Goal: Task Accomplishment & Management: Complete application form

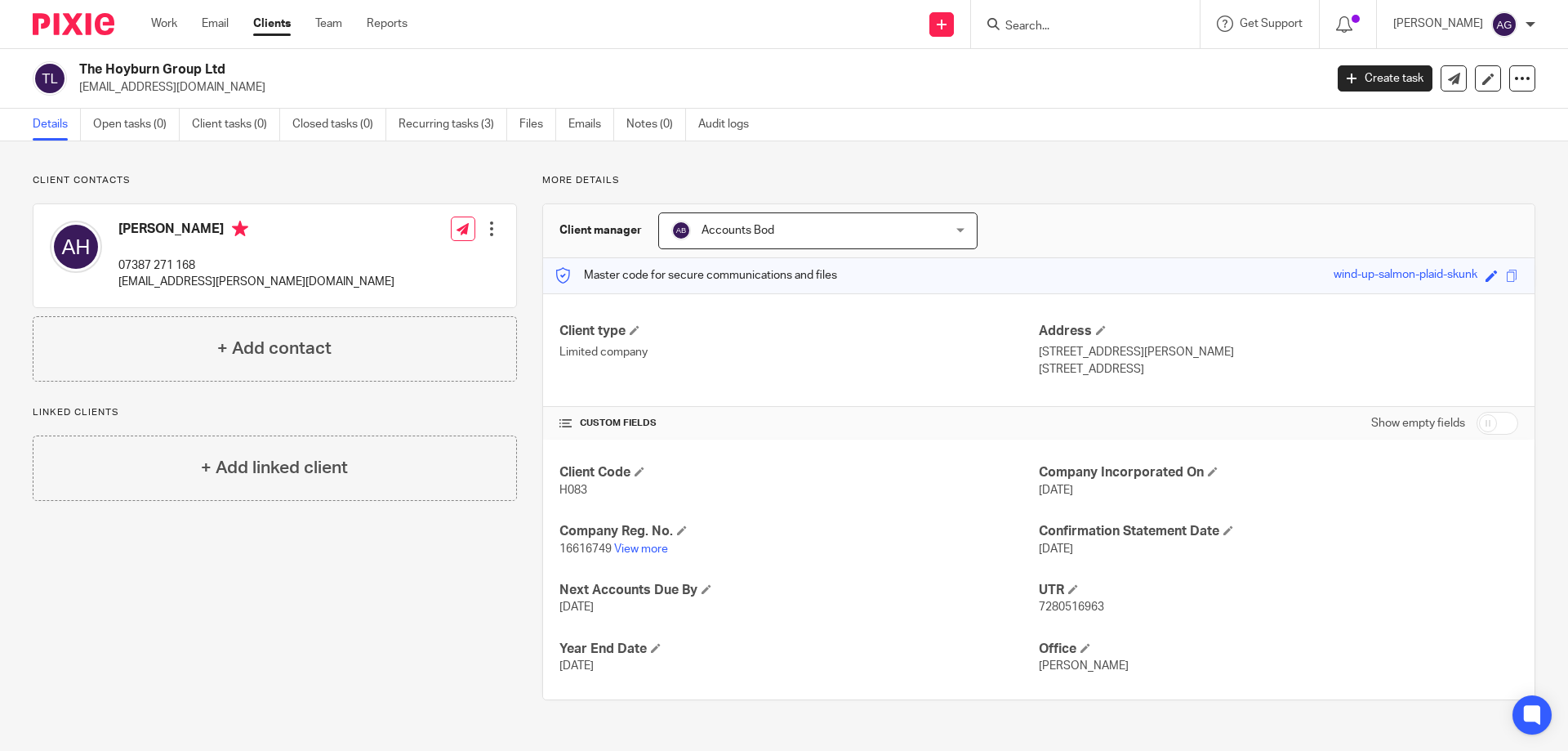
click at [1094, 23] on input "Search" at bounding box center [1077, 27] width 147 height 15
click at [490, 223] on div at bounding box center [491, 228] width 16 height 16
click at [444, 285] on link "Create client from contact" at bounding box center [415, 289] width 156 height 24
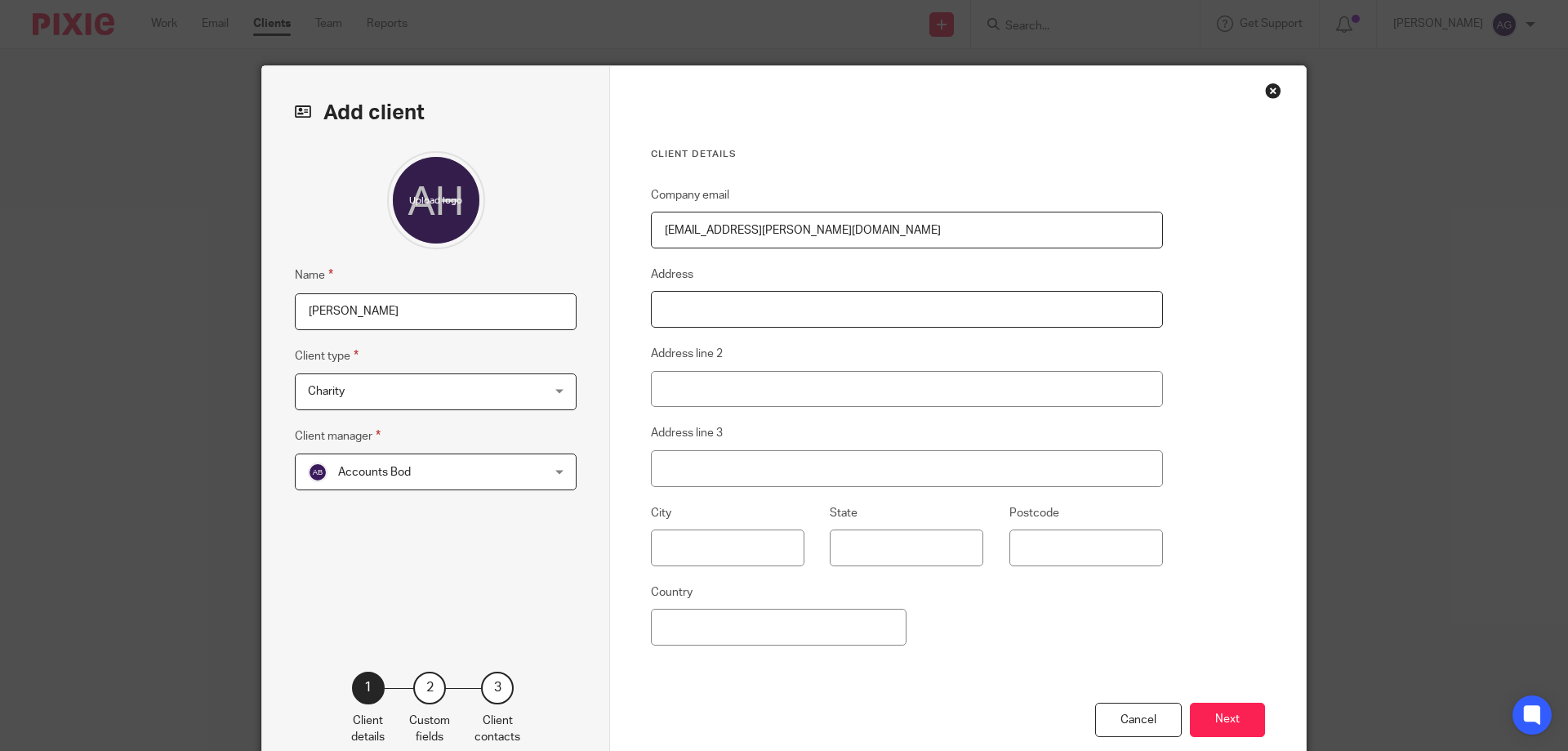
click at [756, 296] on input "Address" at bounding box center [907, 309] width 512 height 37
type input "14 Sutherland Close"
click at [756, 398] on input "Address line 2" at bounding box center [907, 389] width 512 height 37
type input "Wilpshire"
type input "Blackburn"
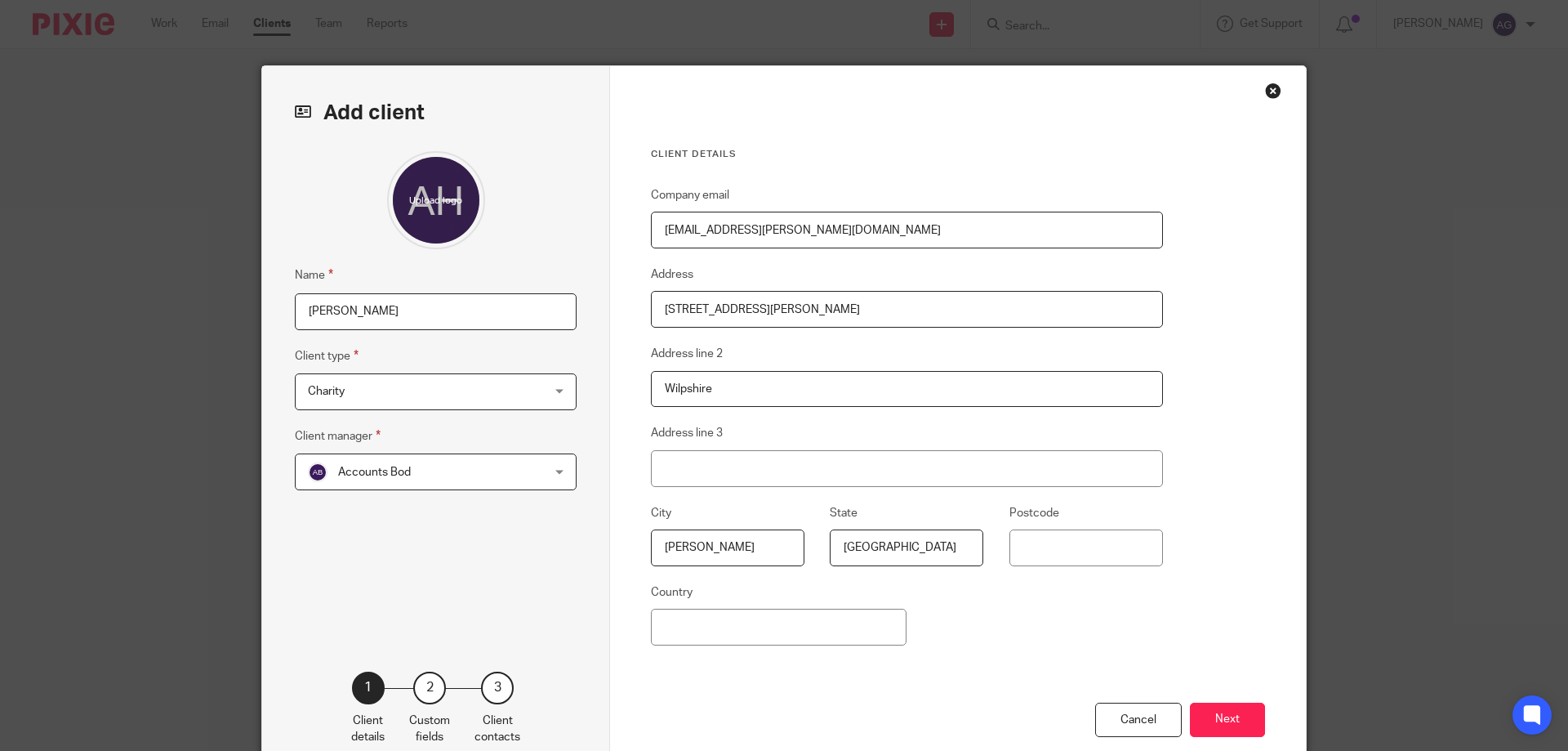
type input "Lancashire"
type input "BB1 9LT"
click at [1224, 724] on button "Next" at bounding box center [1227, 720] width 75 height 35
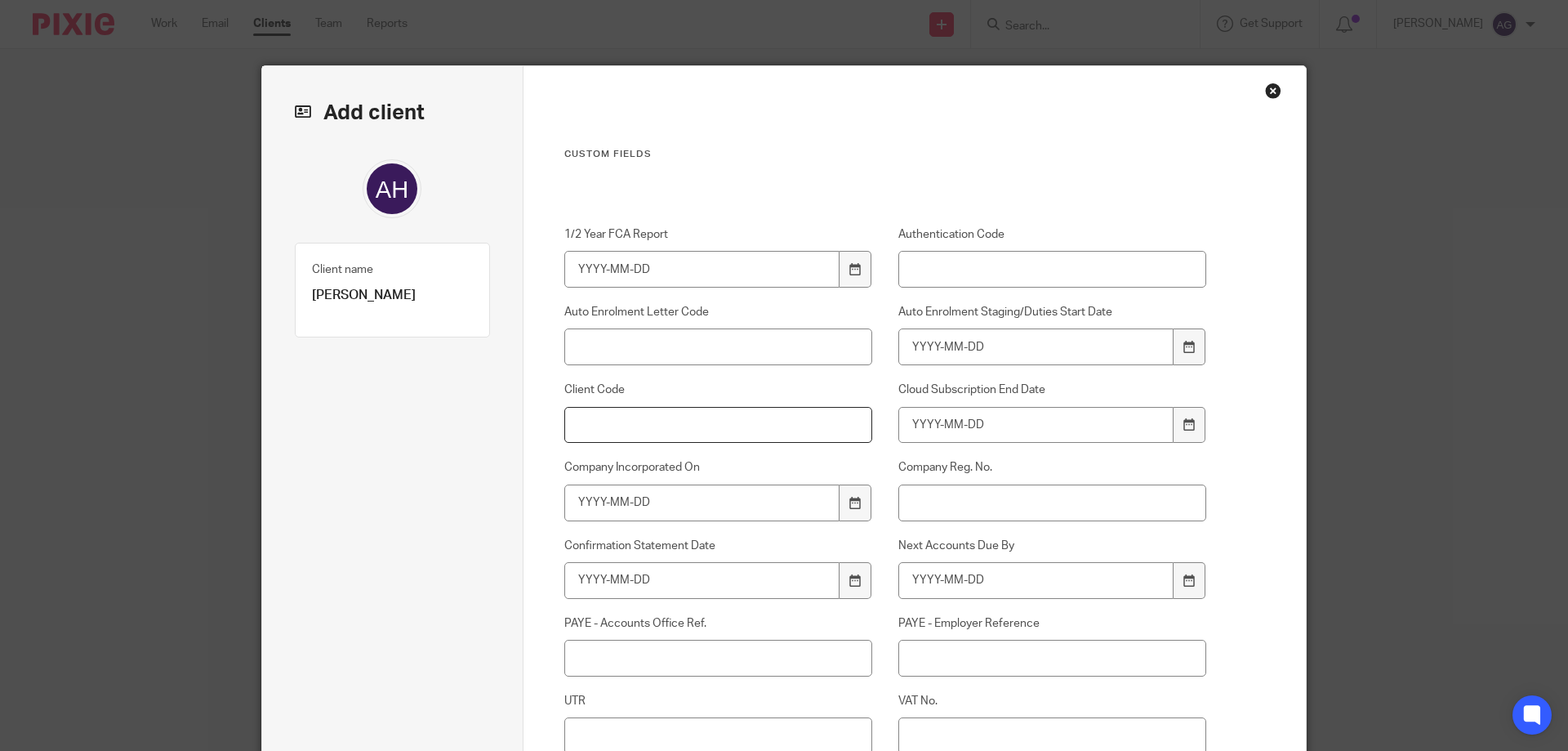
click at [655, 426] on input "Client Code" at bounding box center [719, 425] width 309 height 37
click at [626, 425] on input "H083" at bounding box center [719, 425] width 309 height 37
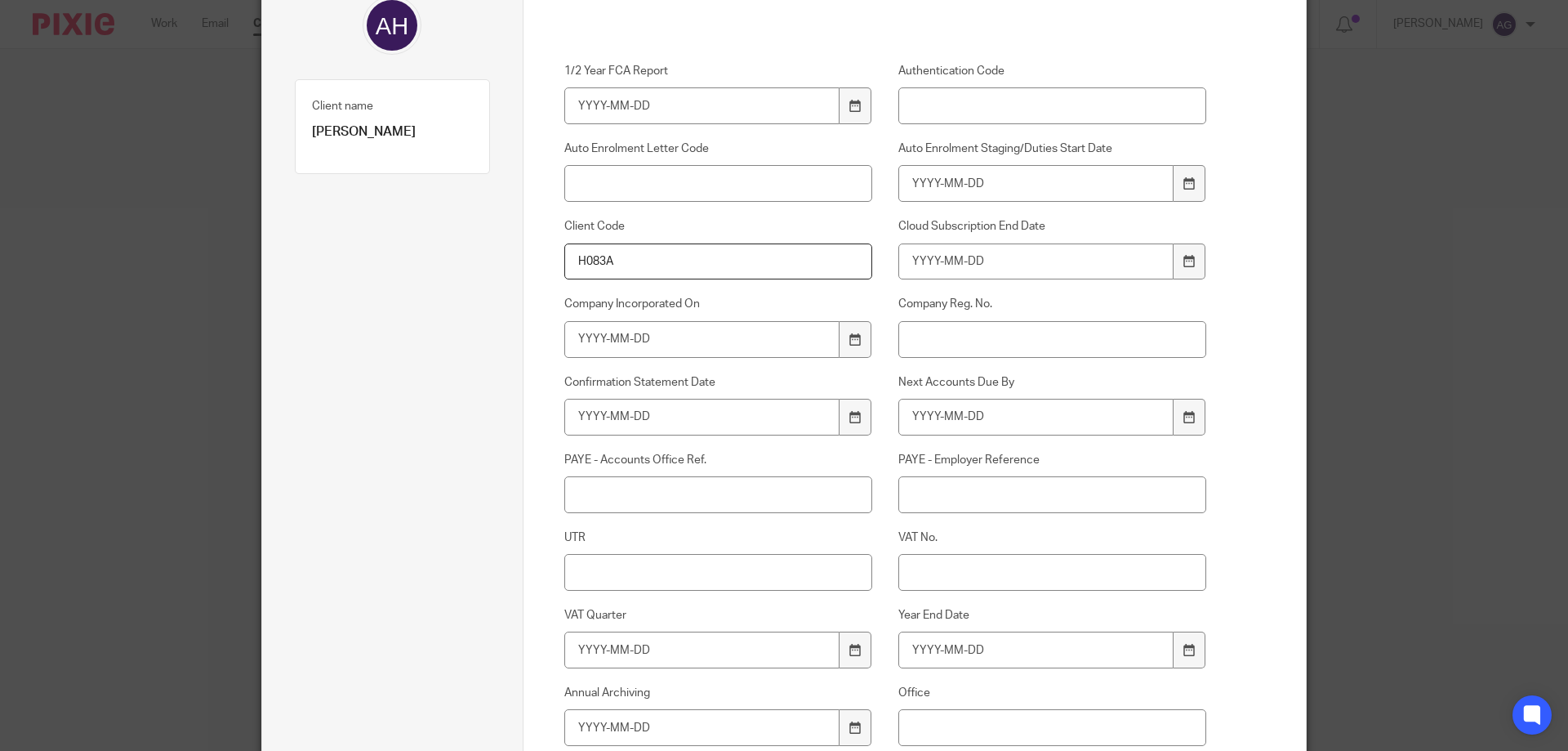
scroll to position [245, 0]
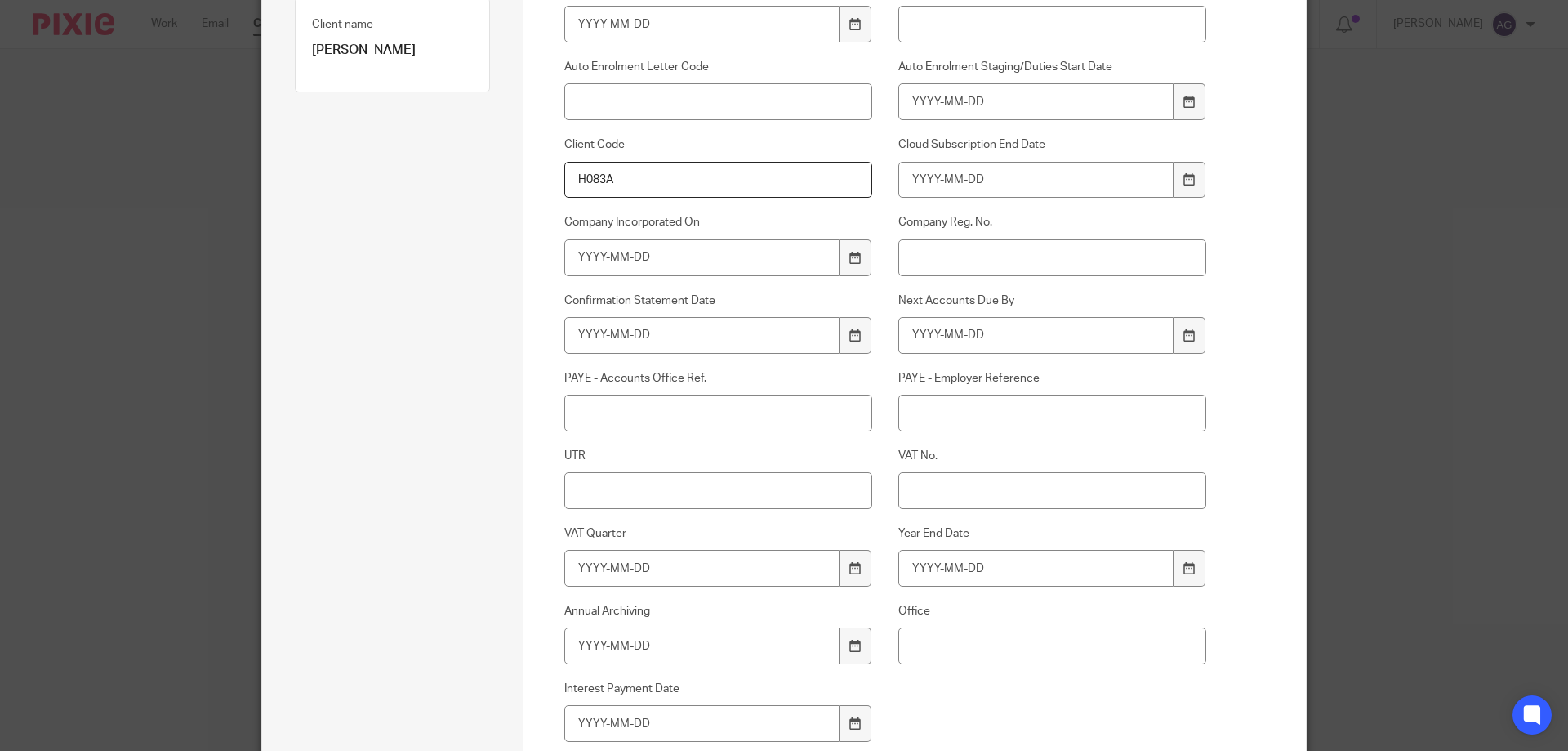
type input "H083A"
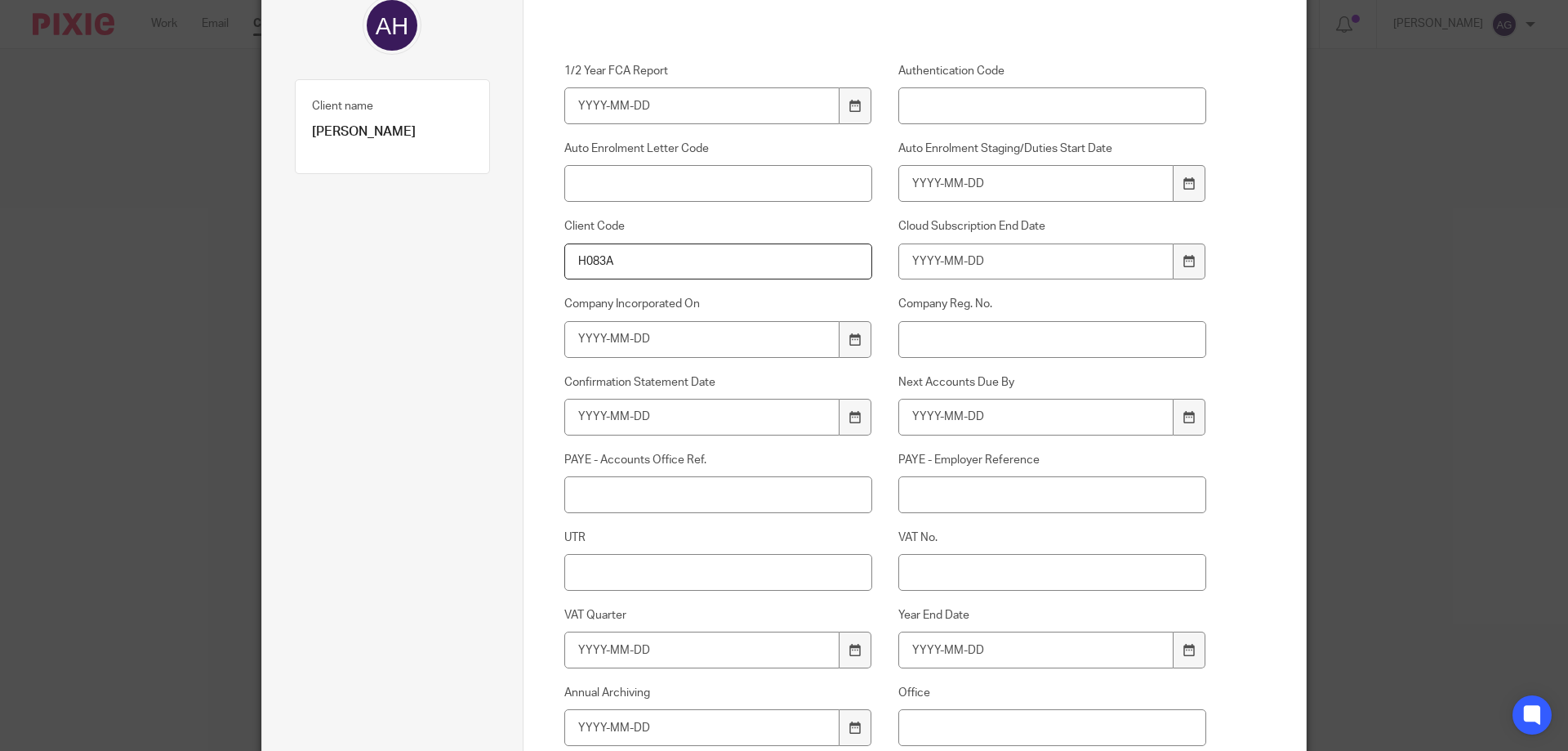
scroll to position [327, 0]
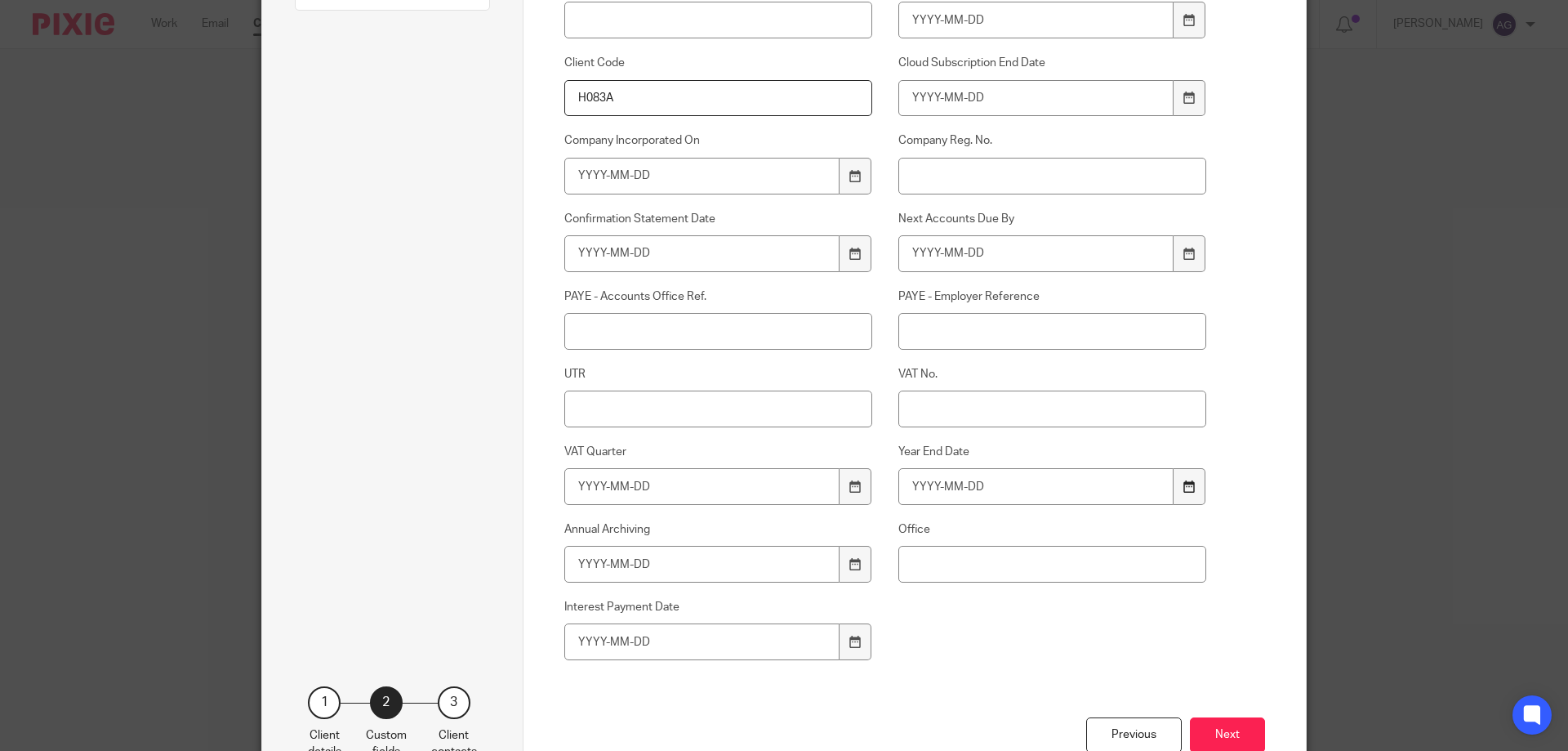
click at [1183, 484] on icon at bounding box center [1189, 487] width 12 height 12
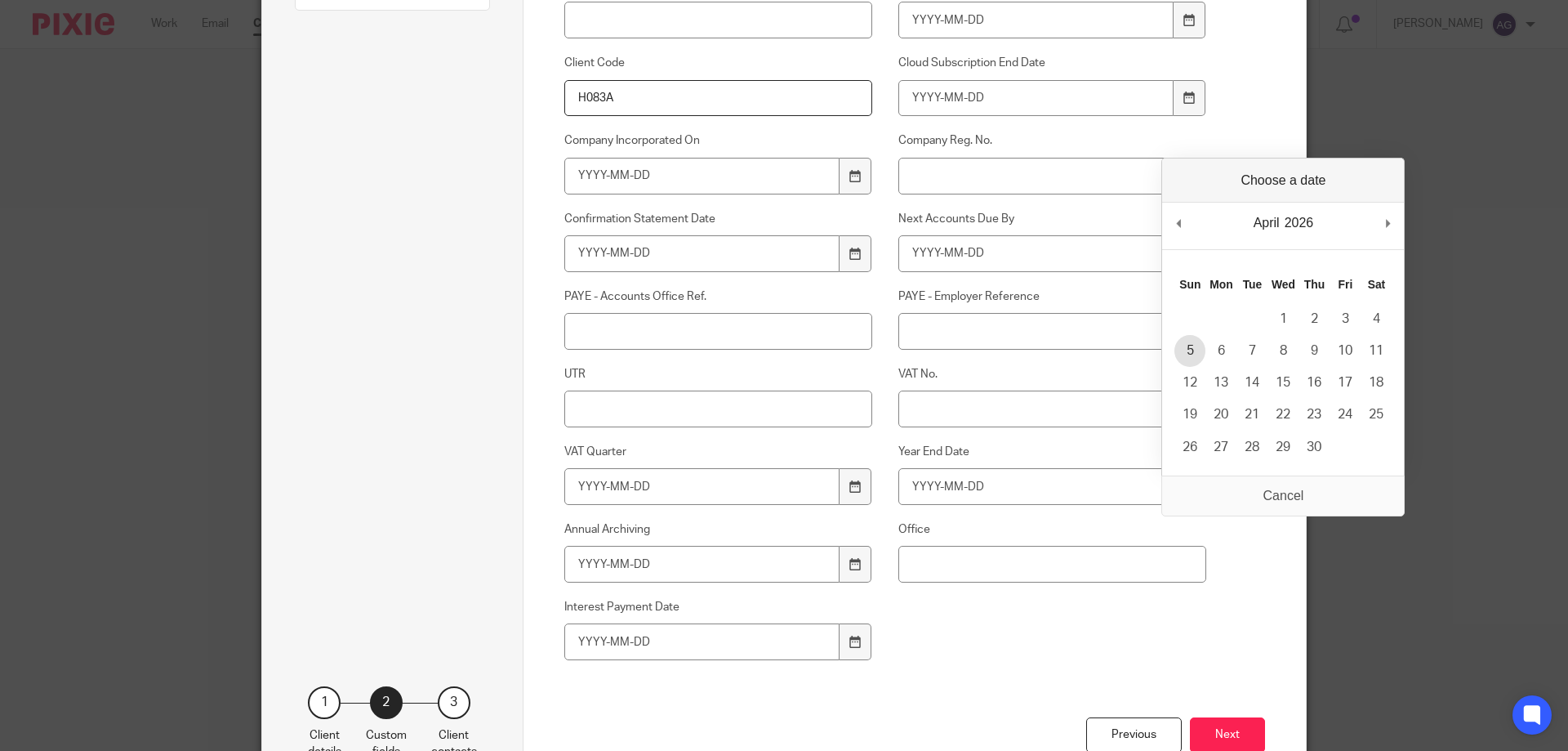
type input "2026-04-05"
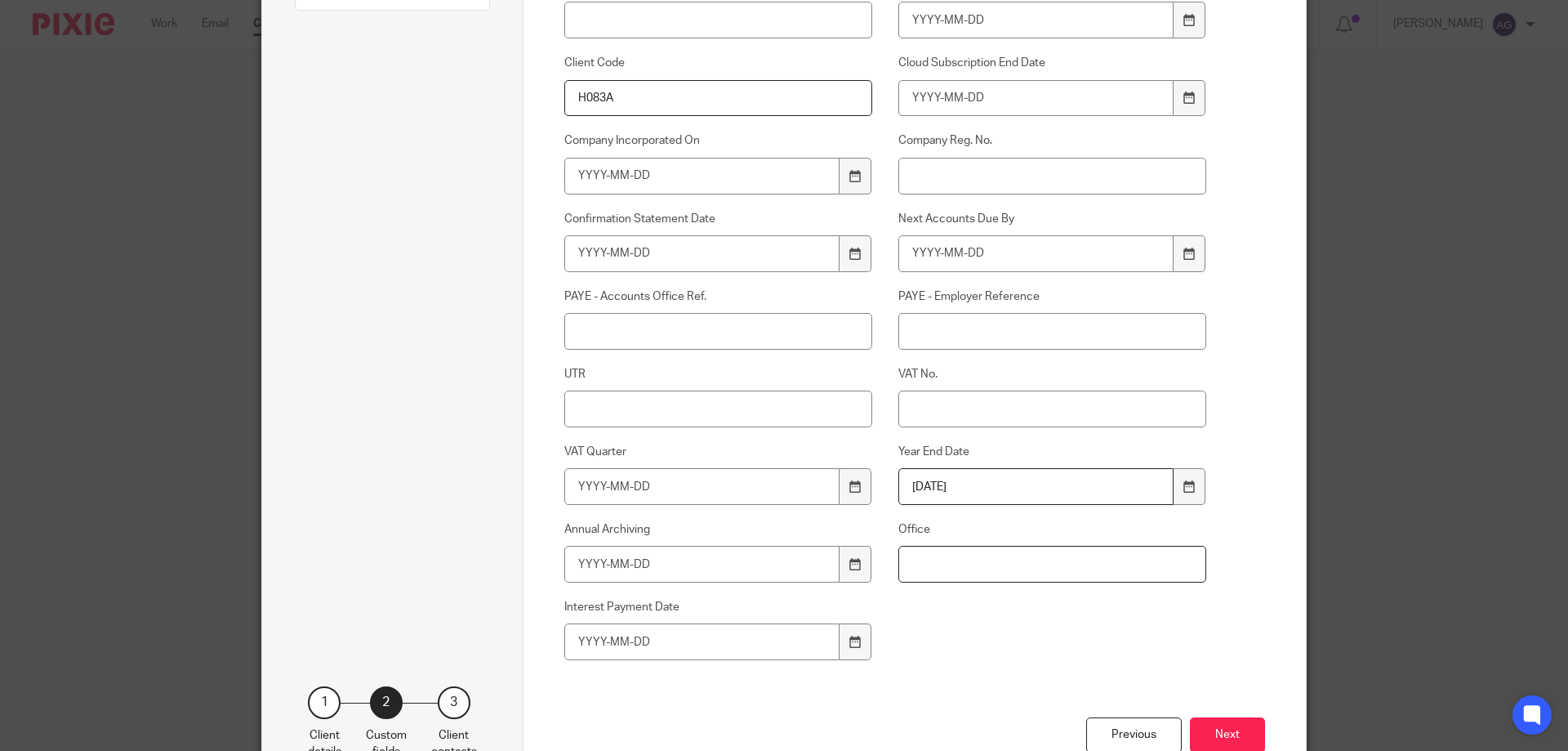
click at [948, 581] on input "Office" at bounding box center [1053, 563] width 309 height 37
type input "Blackburn"
click at [1229, 735] on button "Next" at bounding box center [1227, 734] width 75 height 35
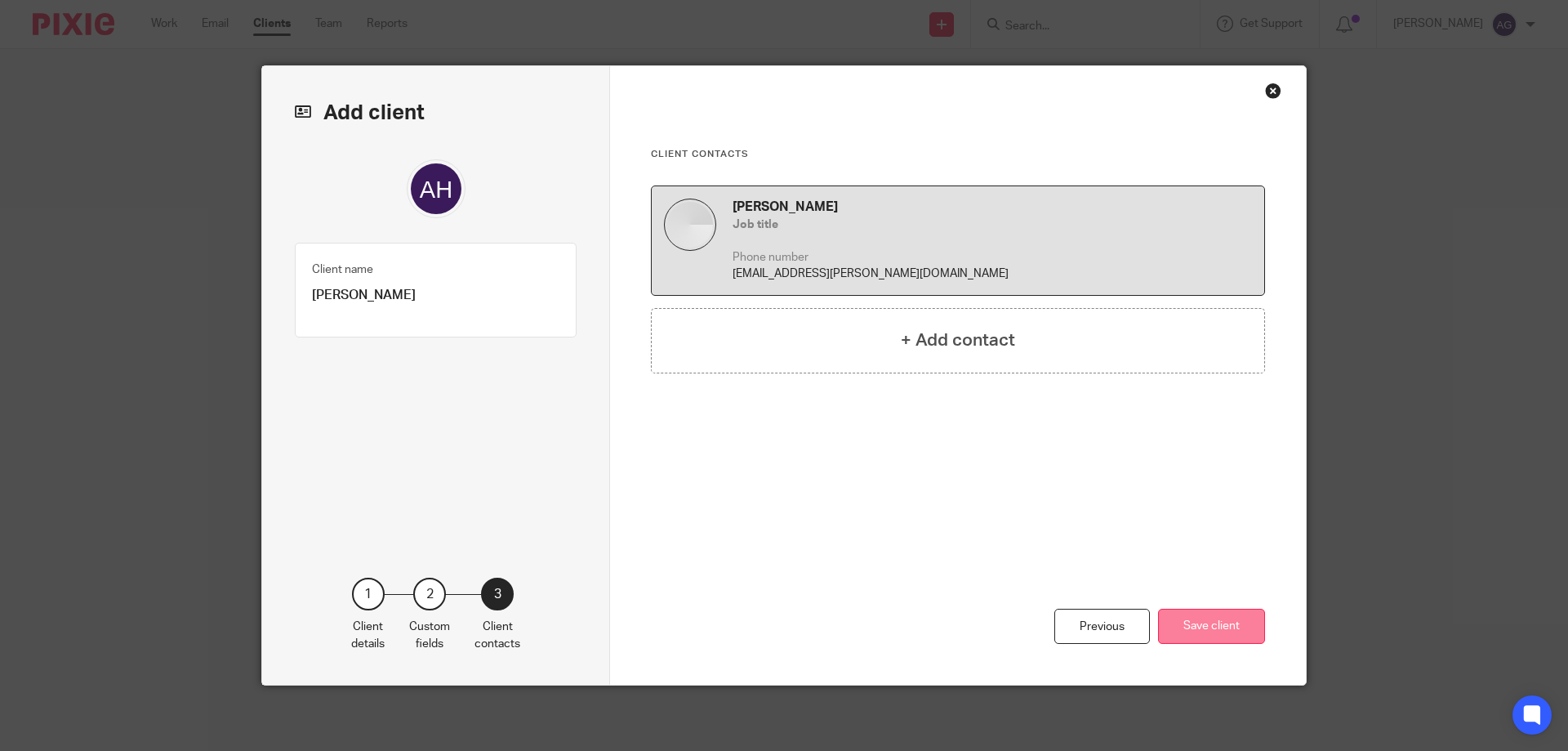
click at [1238, 632] on button "Save client" at bounding box center [1211, 625] width 107 height 35
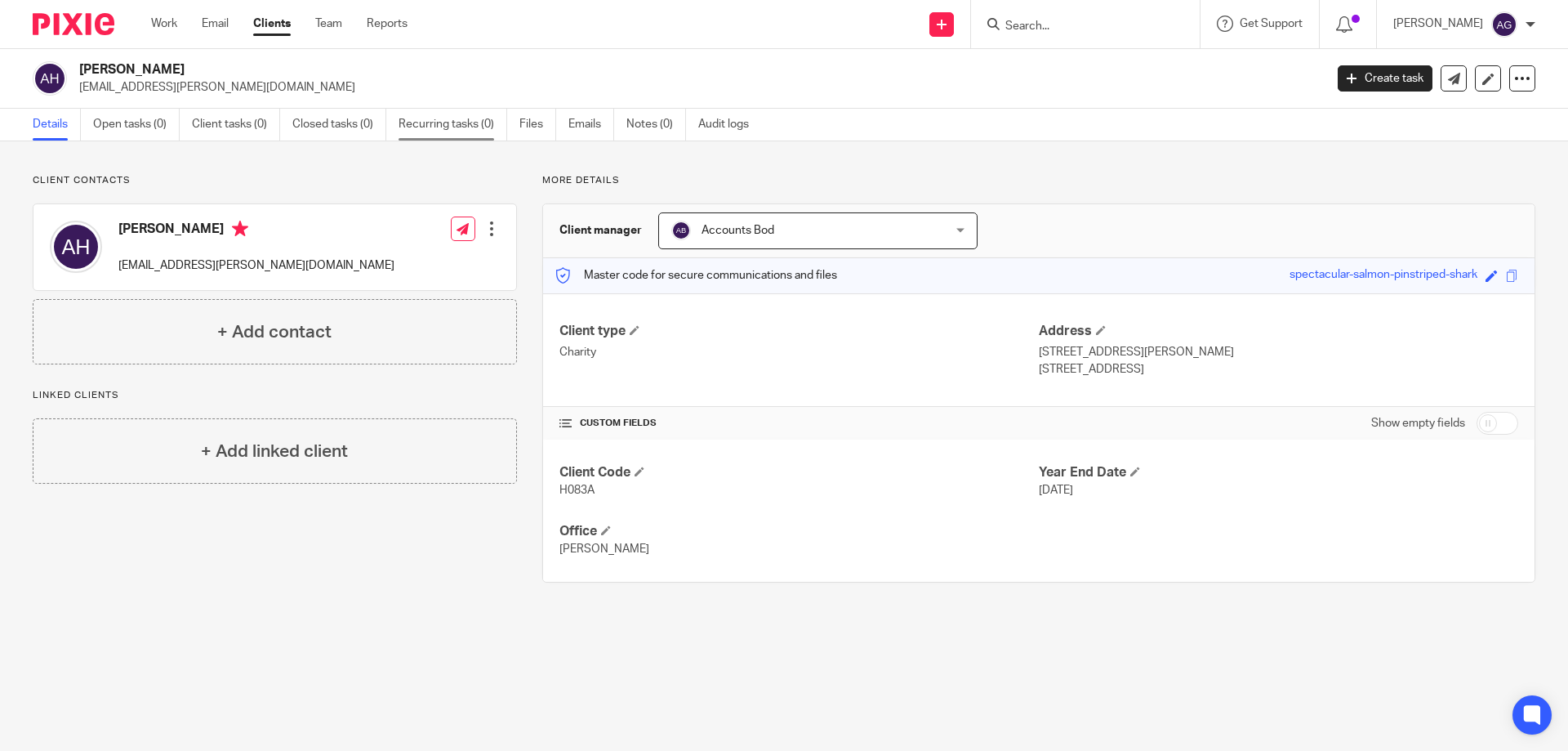
click at [423, 131] on link "Recurring tasks (0)" at bounding box center [453, 125] width 109 height 32
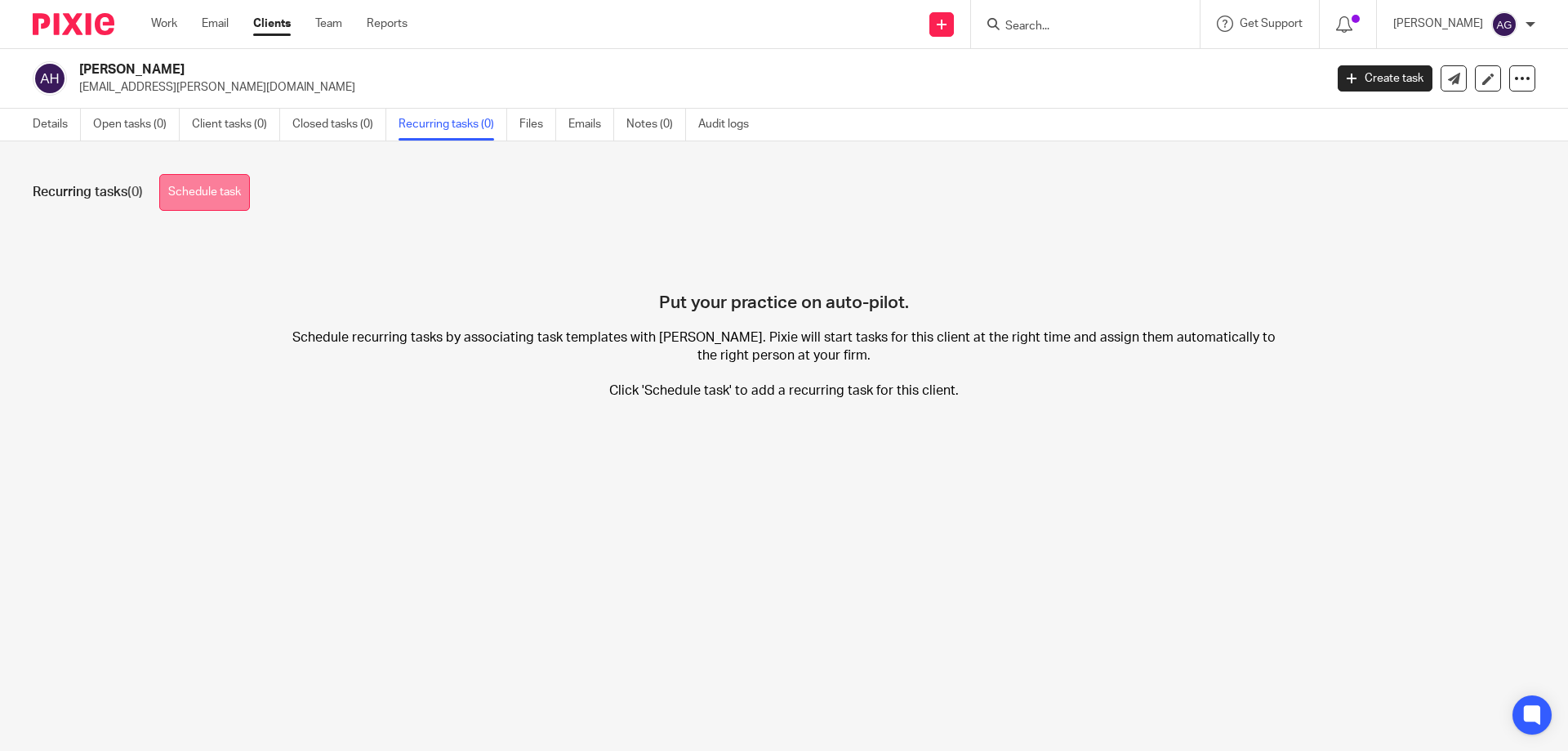
click at [205, 203] on link "Schedule task" at bounding box center [204, 192] width 91 height 37
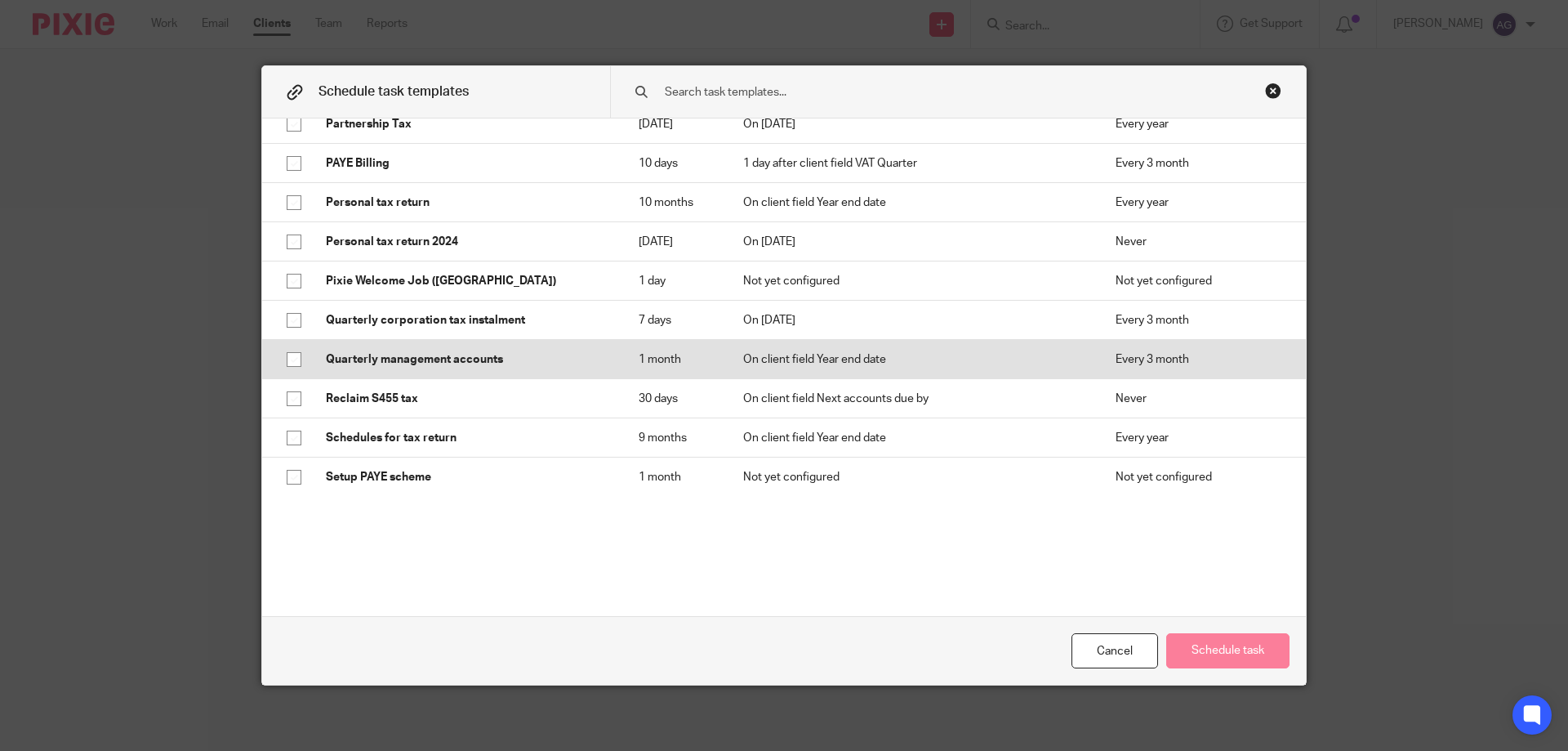
scroll to position [2065, 0]
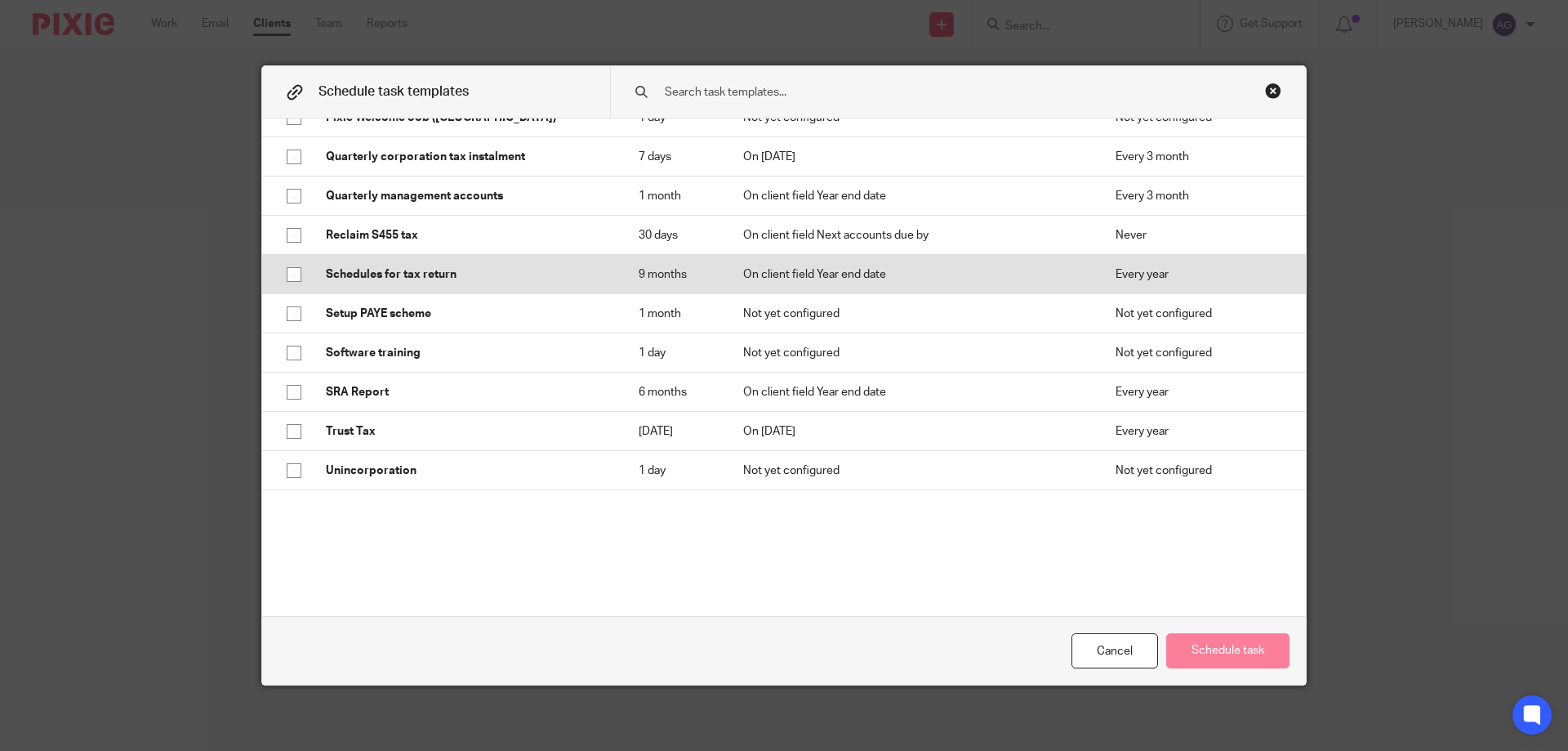
click at [436, 282] on p "Schedules for tax return" at bounding box center [466, 274] width 280 height 16
checkbox input "true"
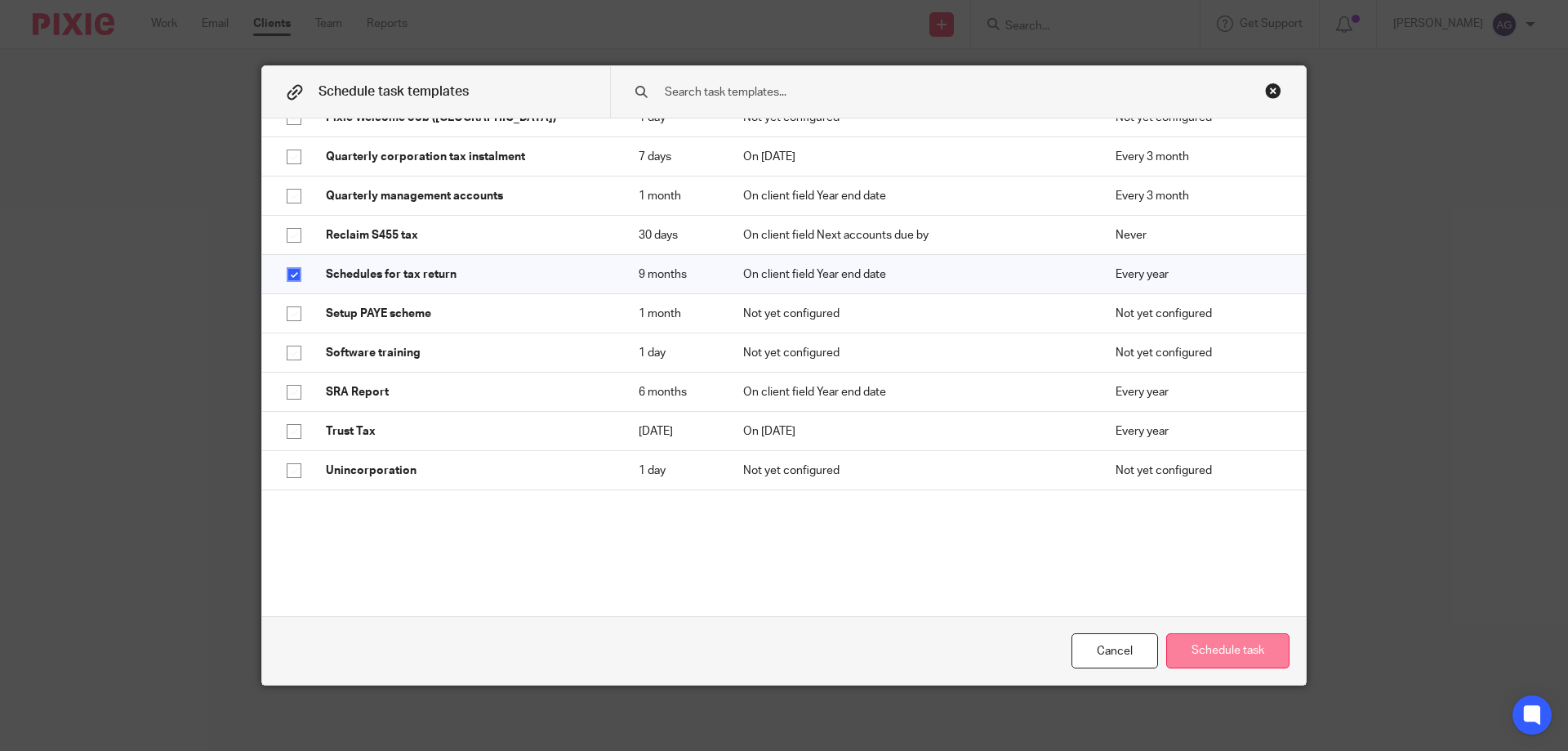
click at [1223, 648] on button "Schedule task" at bounding box center [1228, 650] width 124 height 35
